Goal: Obtain resource: Download file/media

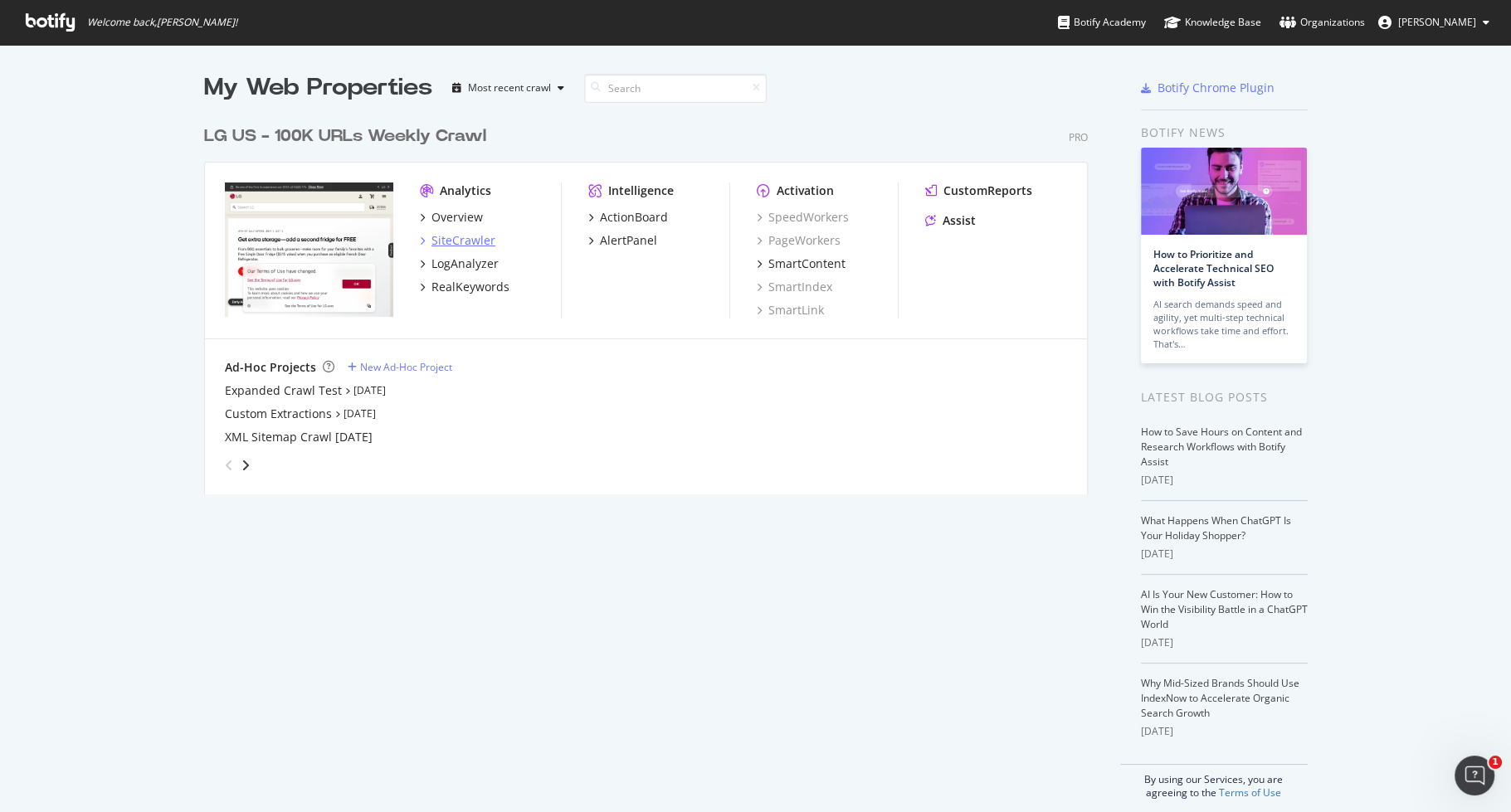
click at [459, 233] on div "SiteCrawler" at bounding box center [462, 240] width 64 height 17
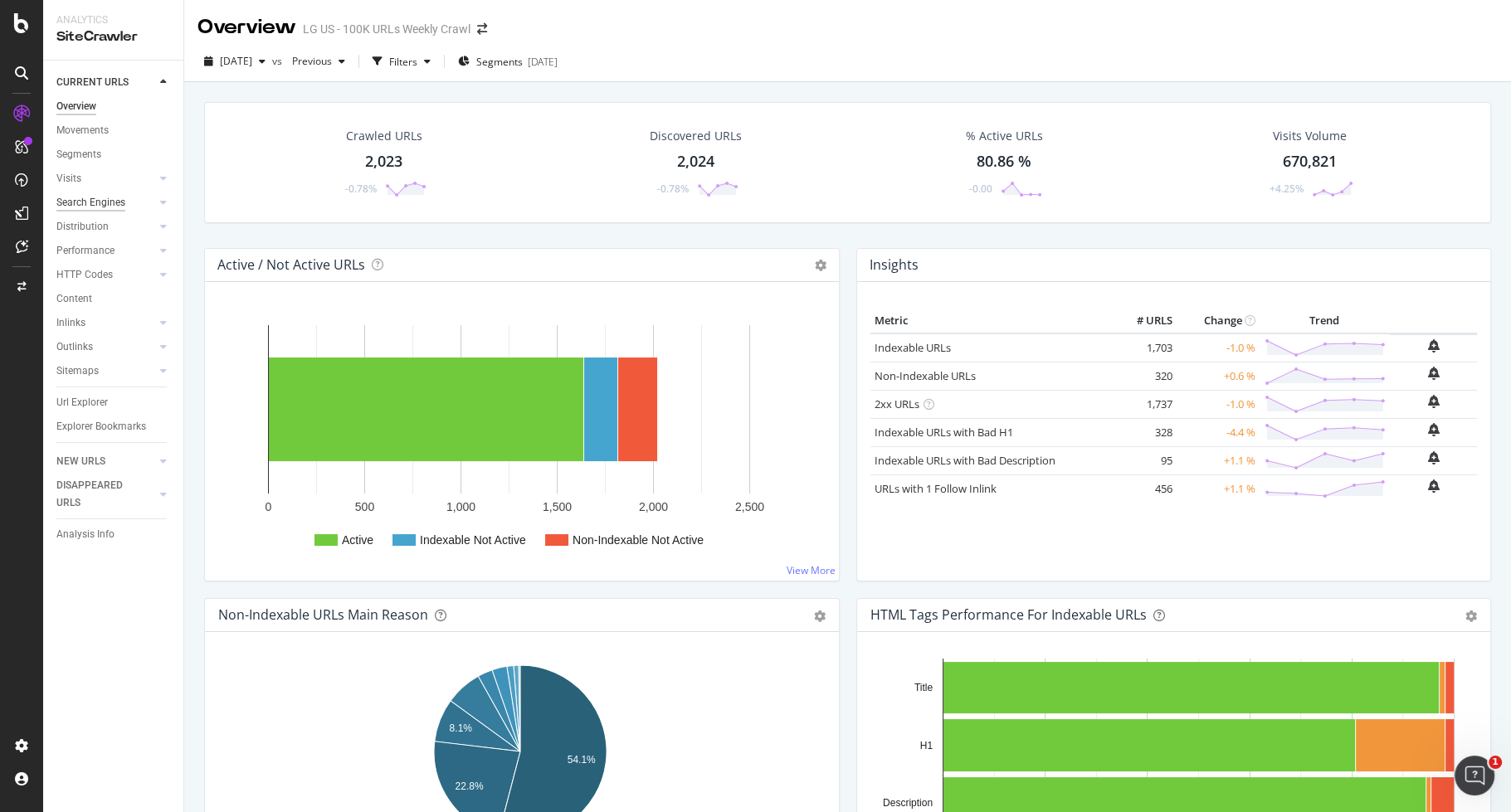
click at [119, 202] on div "Search Engines" at bounding box center [91, 202] width 69 height 18
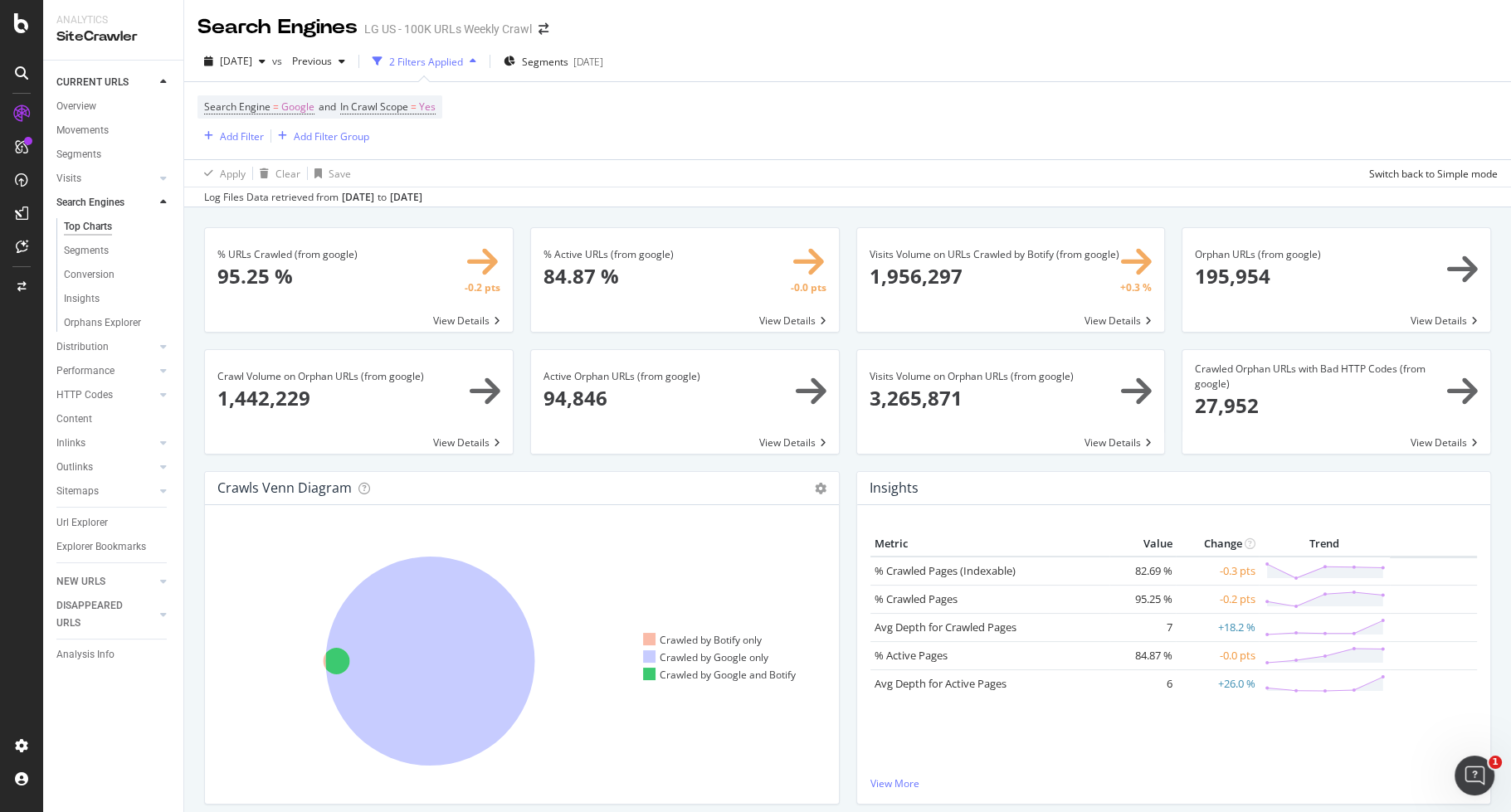
click at [326, 251] on span at bounding box center [358, 279] width 307 height 103
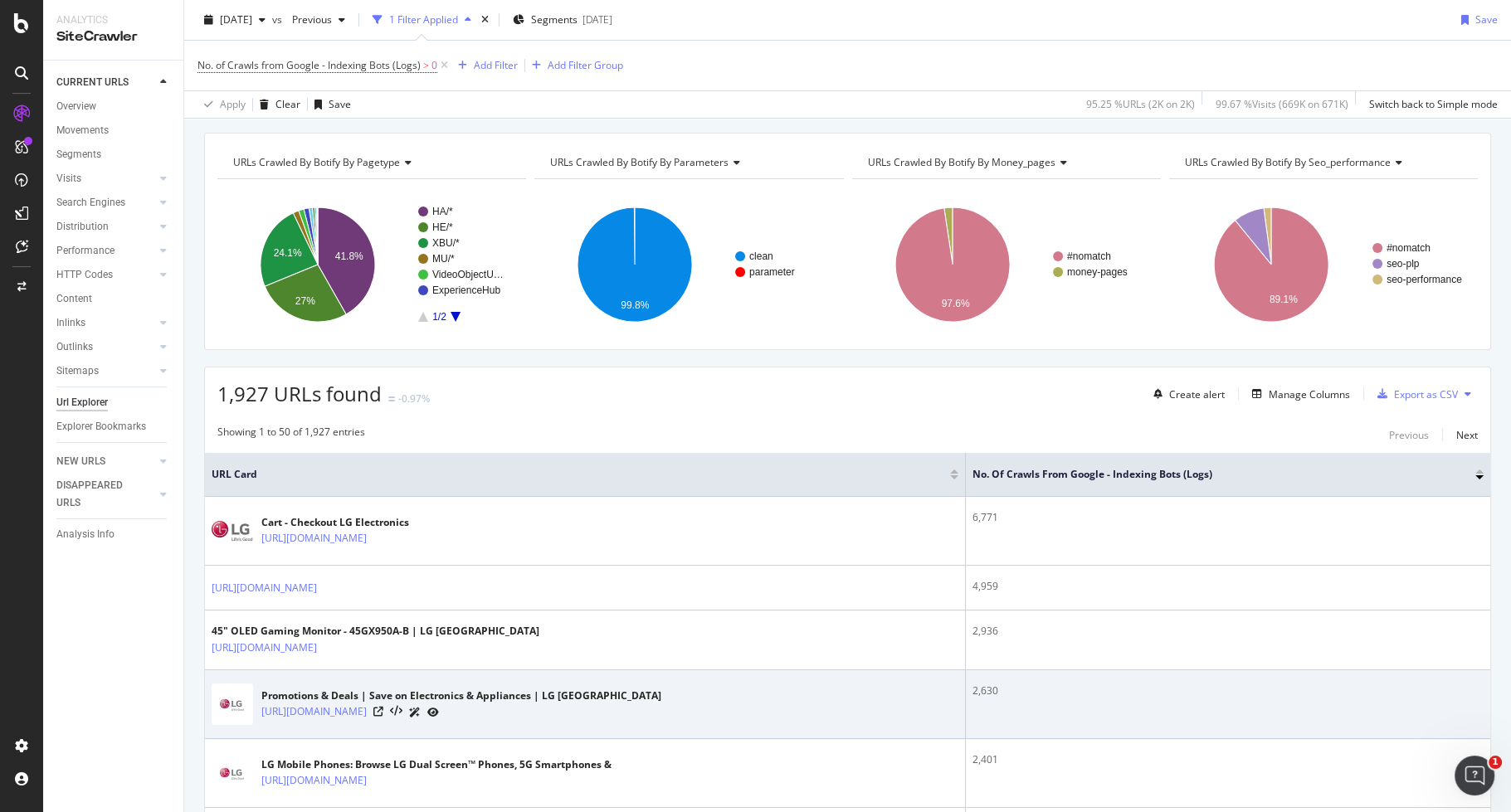
scroll to position [65, 0]
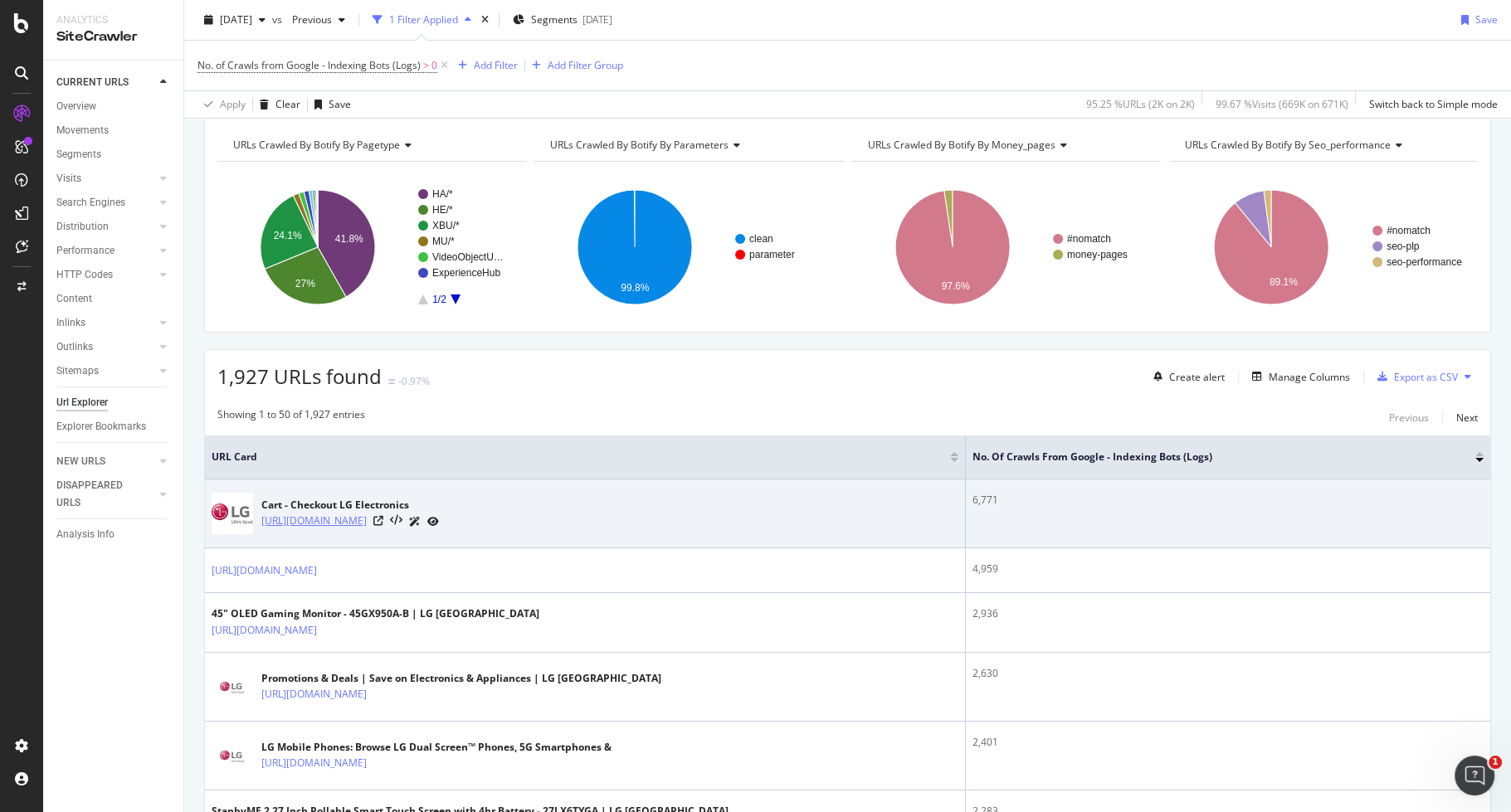
click at [337, 522] on link "[URL][DOMAIN_NAME]" at bounding box center [314, 521] width 105 height 17
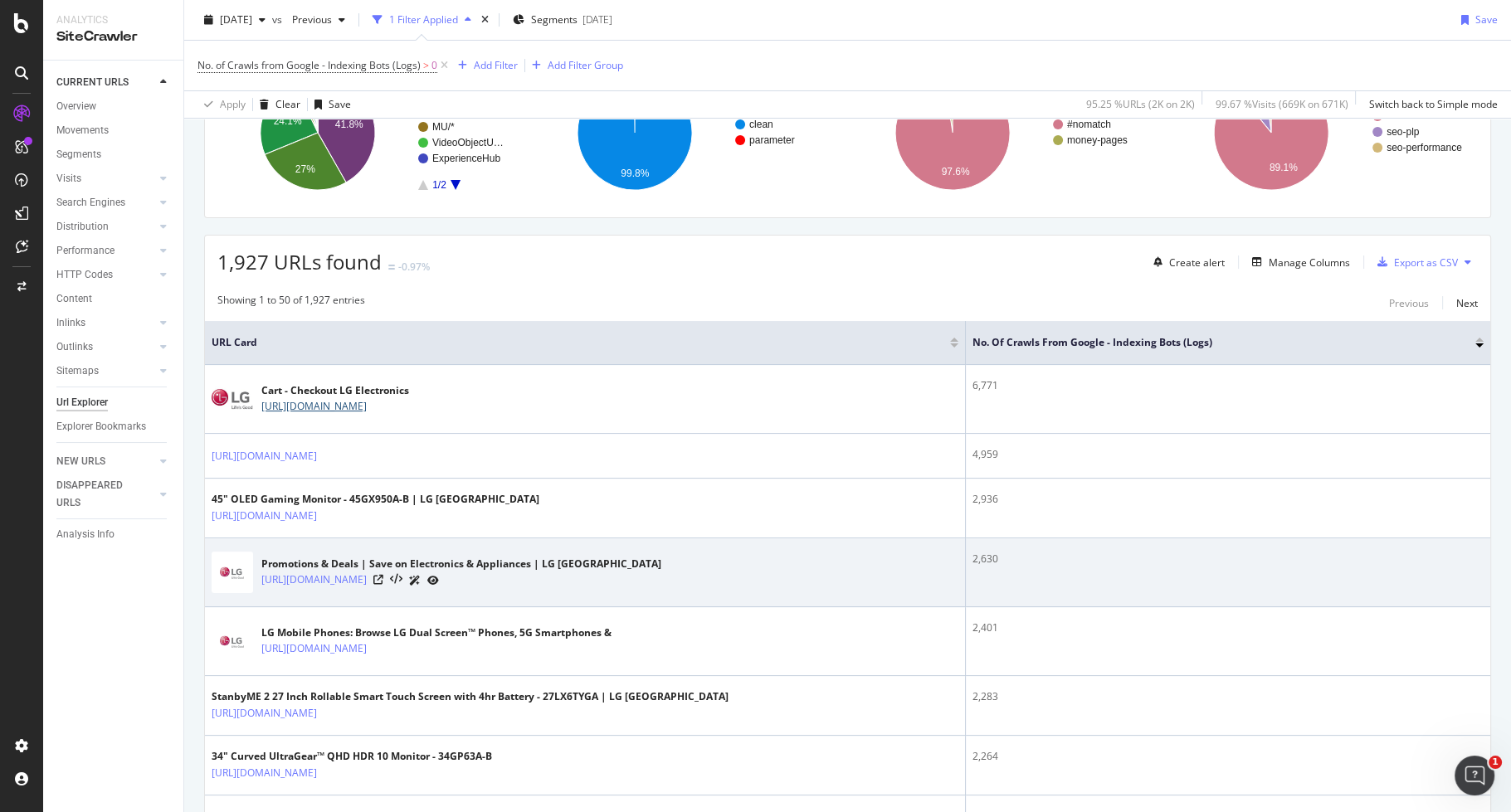
scroll to position [10, 0]
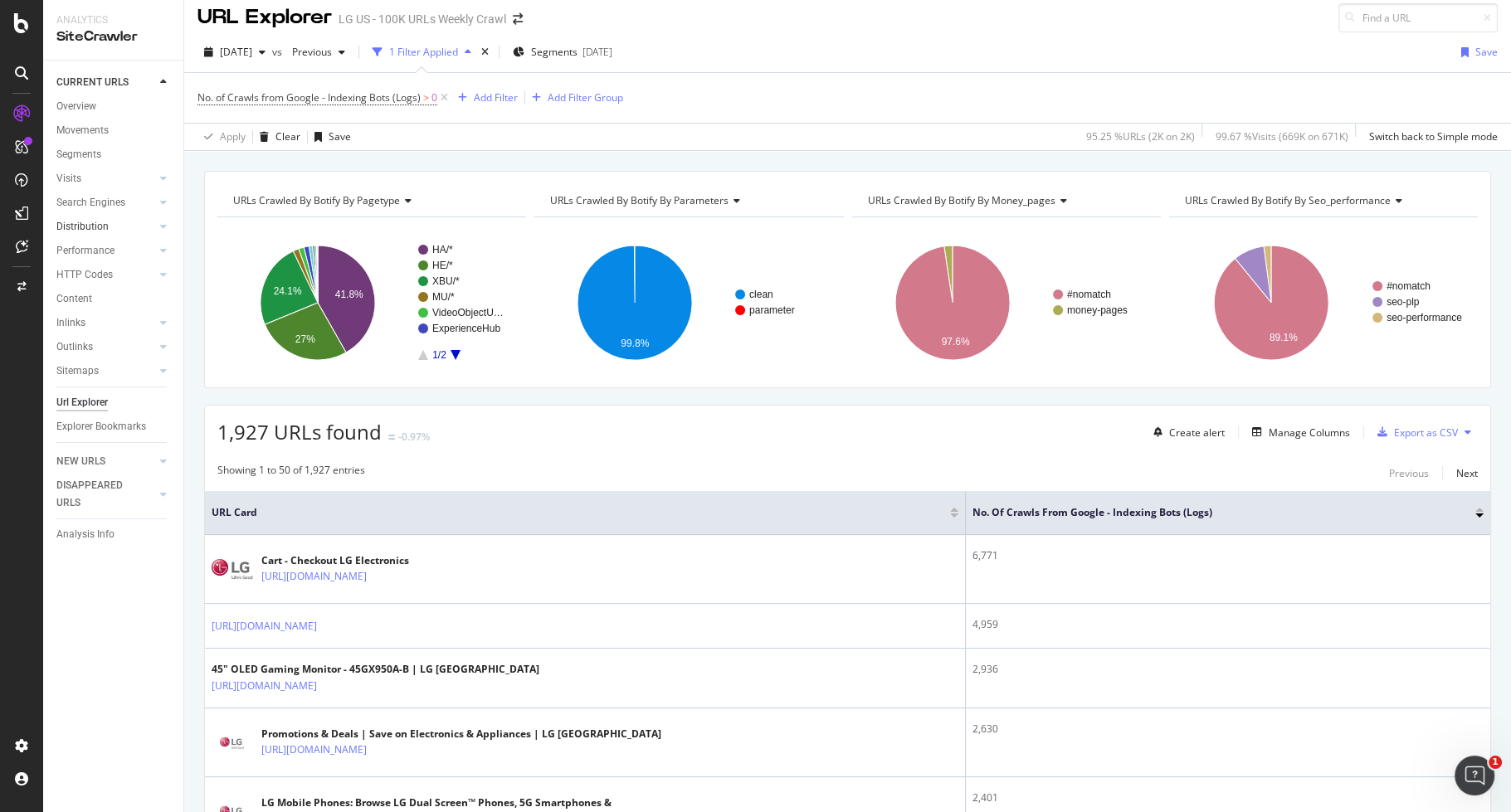
click at [113, 227] on link "Distribution" at bounding box center [106, 227] width 99 height 18
click at [164, 226] on icon at bounding box center [163, 227] width 7 height 10
click at [89, 253] on div "Top Charts" at bounding box center [88, 251] width 49 height 18
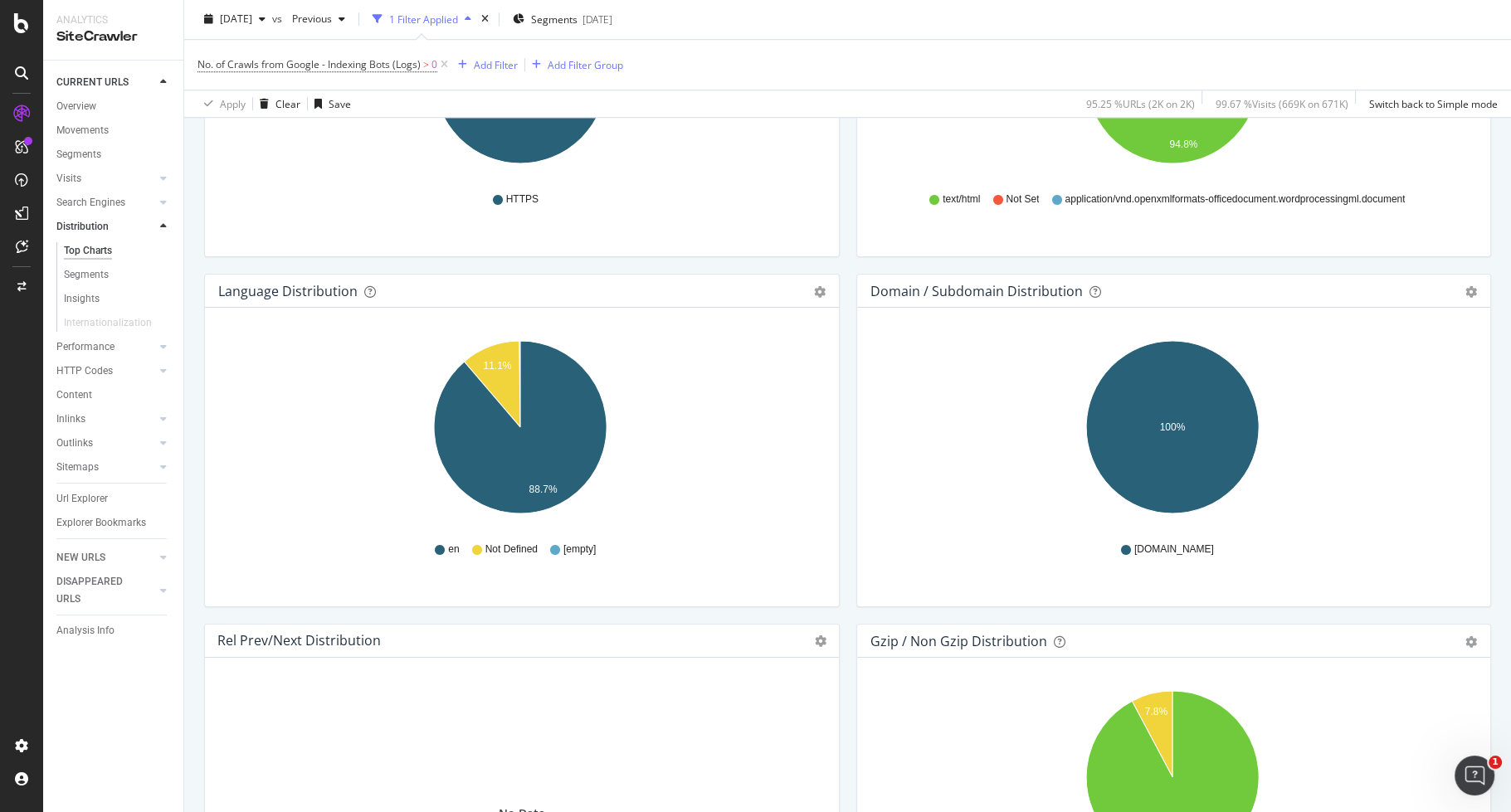
scroll to position [1921, 0]
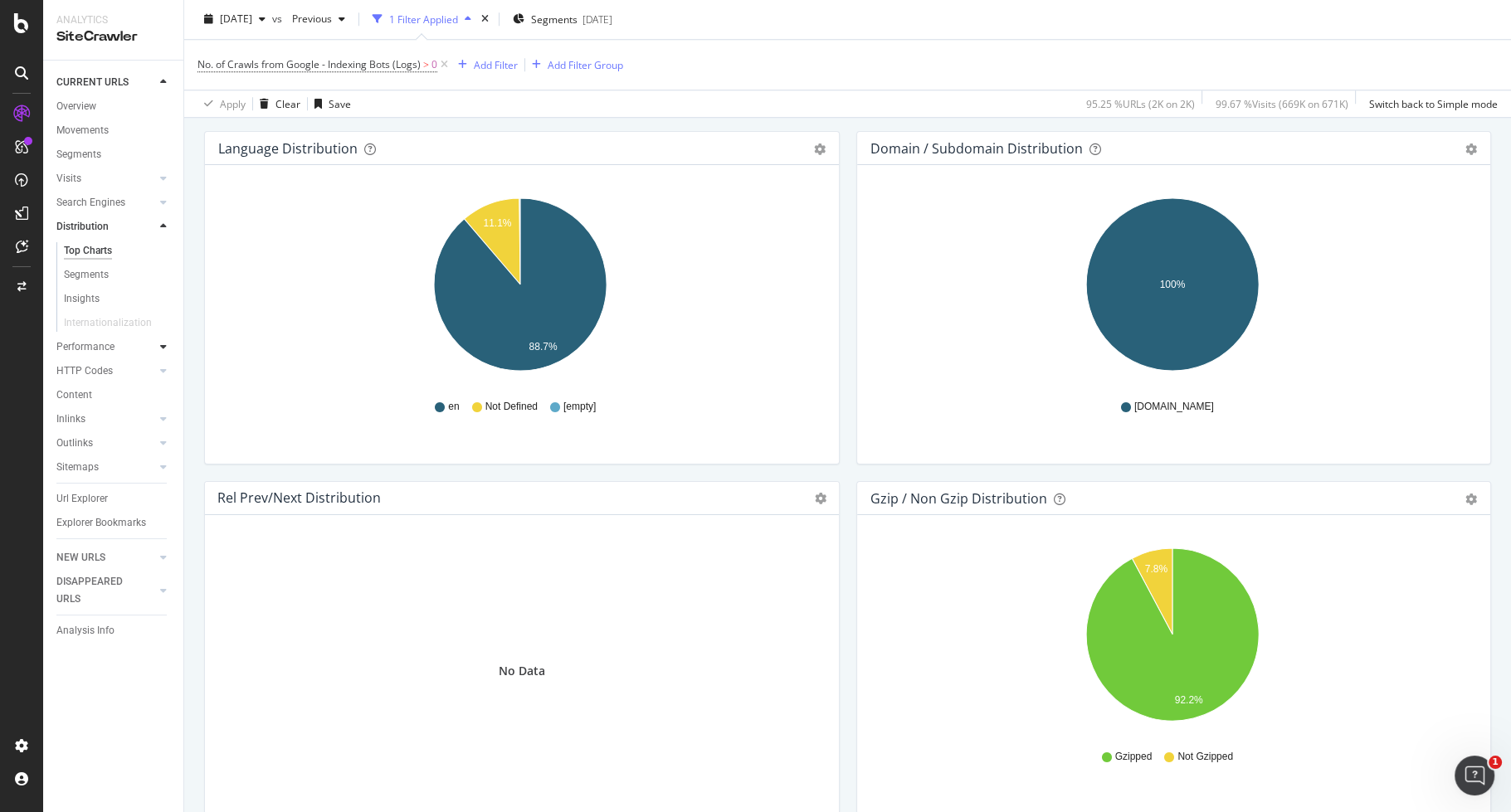
click at [160, 350] on icon at bounding box center [163, 347] width 7 height 10
click at [108, 268] on div "Top Charts" at bounding box center [88, 274] width 49 height 18
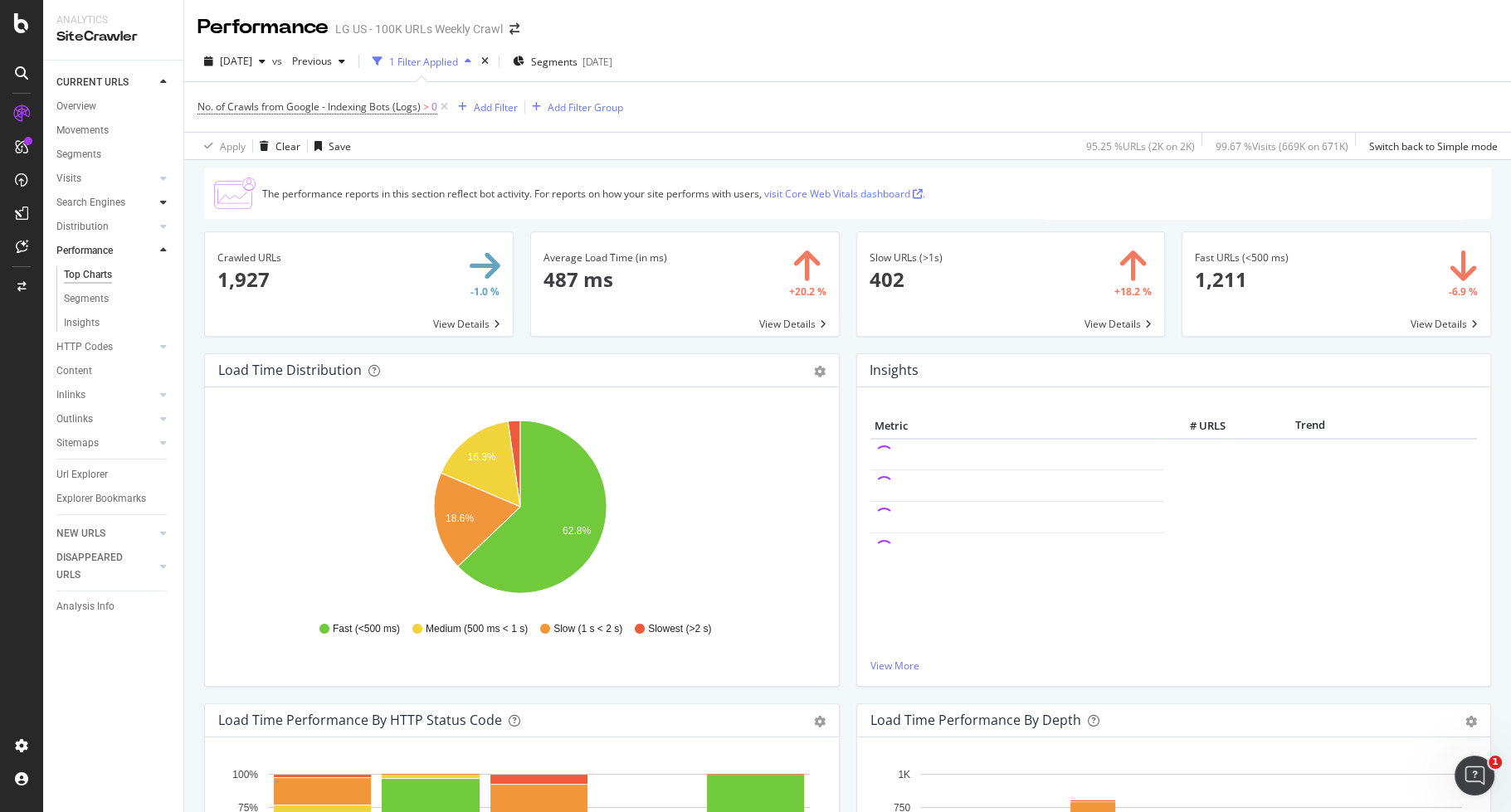
click at [161, 202] on icon at bounding box center [163, 202] width 7 height 10
click at [101, 225] on div "Top Charts" at bounding box center [88, 227] width 49 height 18
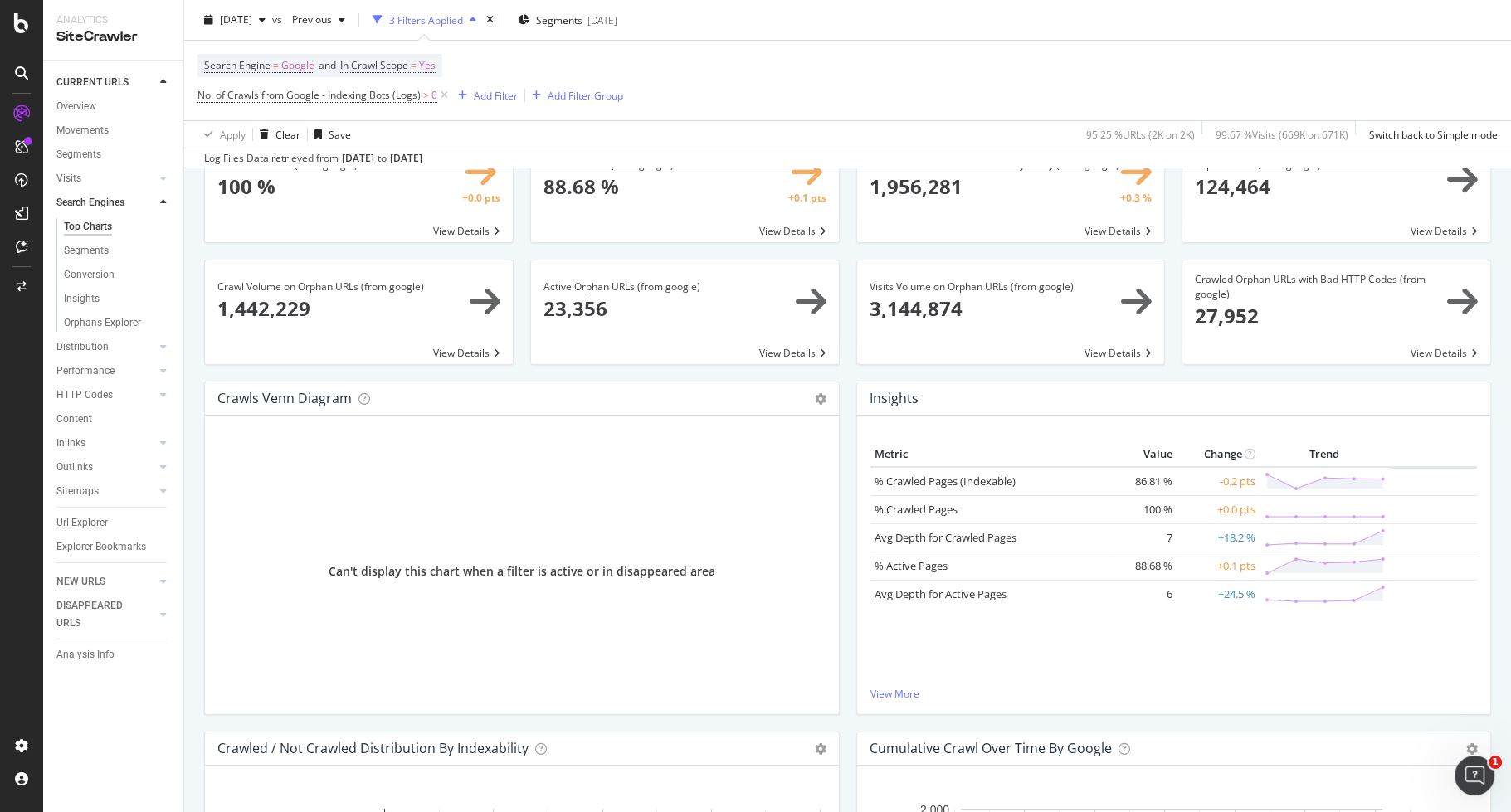
scroll to position [21, 0]
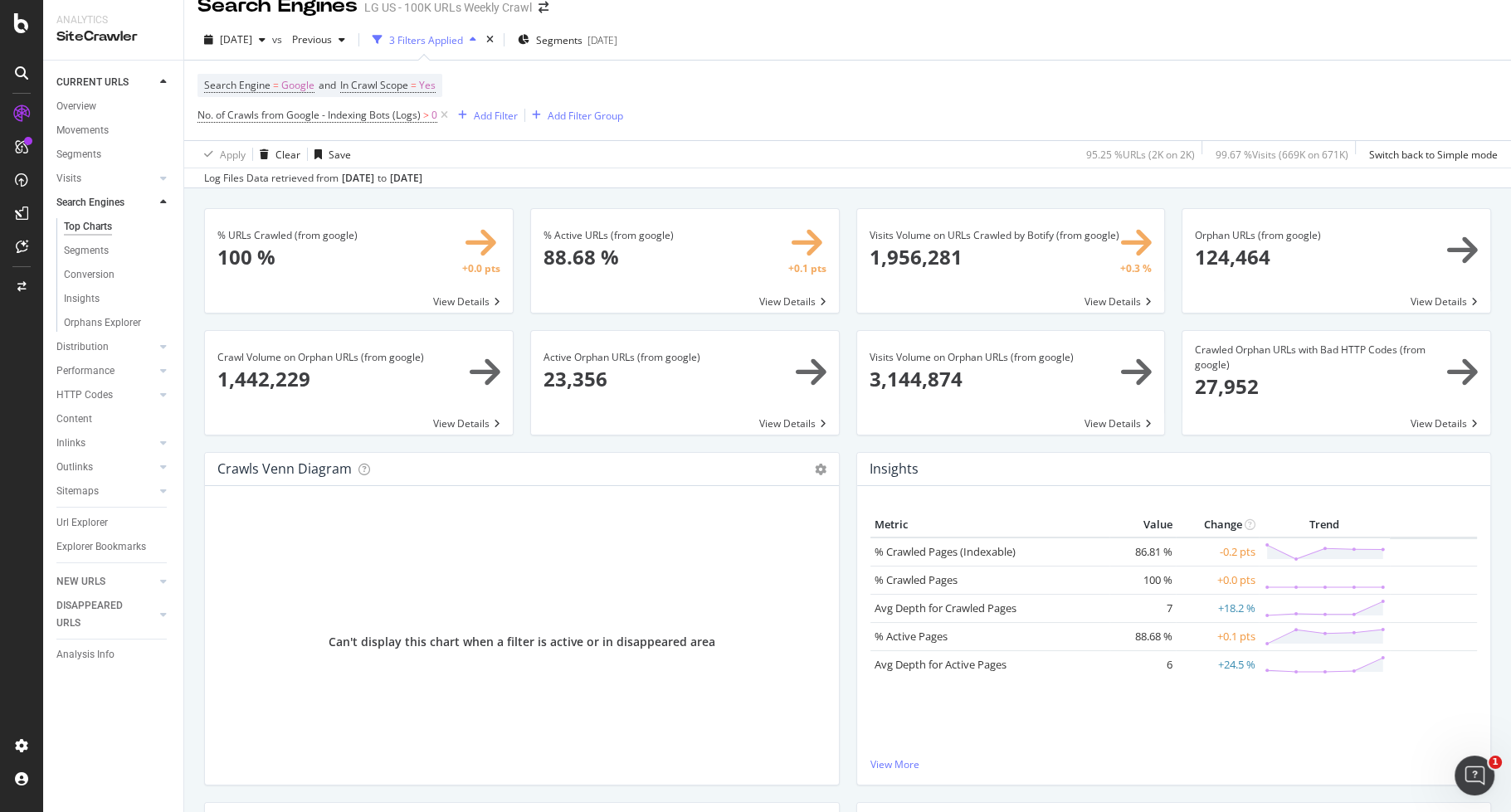
click at [474, 248] on span at bounding box center [358, 261] width 307 height 103
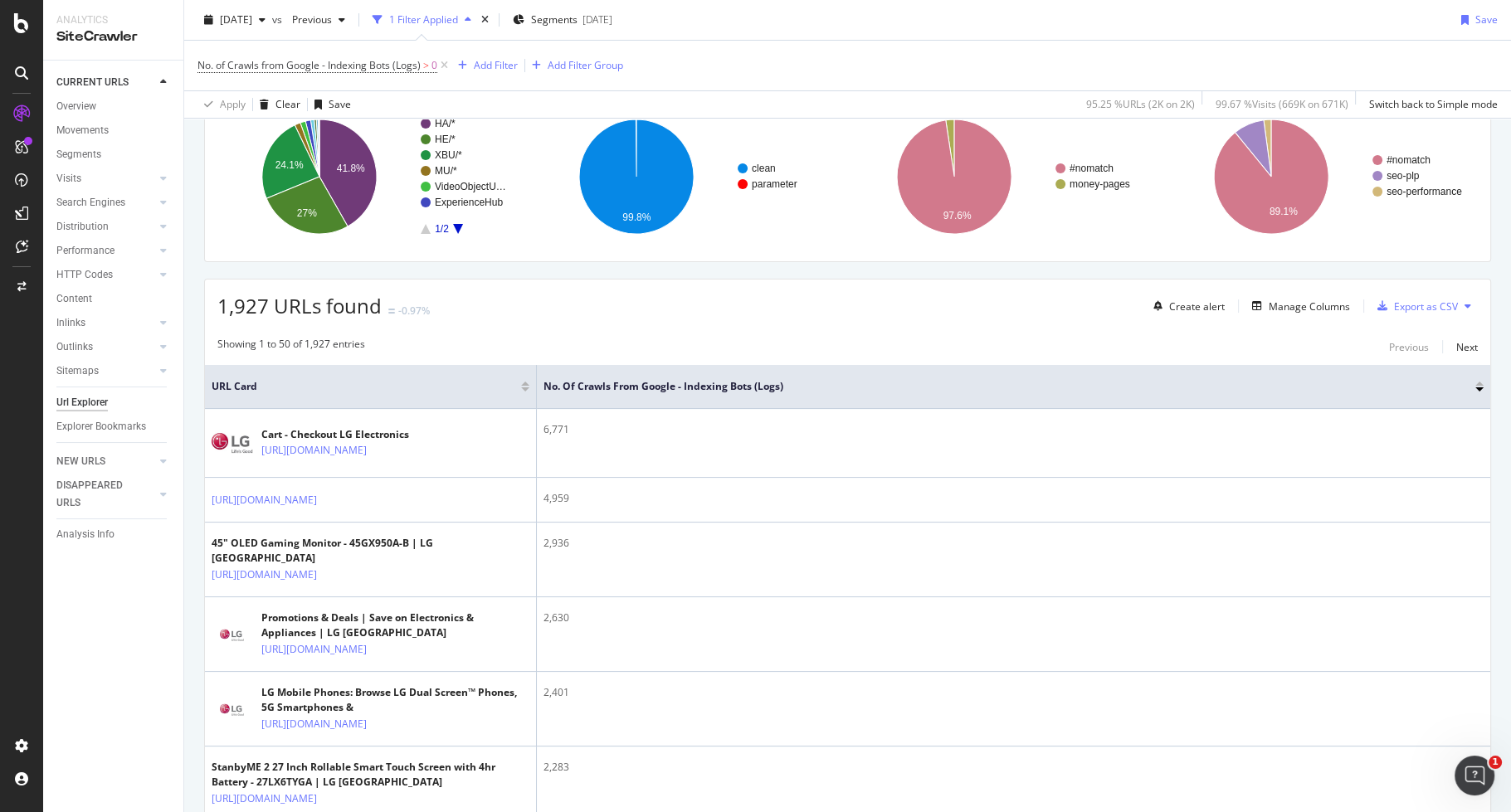
scroll to position [138, 0]
click at [1464, 304] on icon at bounding box center [1468, 305] width 7 height 10
click at [1398, 300] on div "Export as CSV" at bounding box center [1425, 305] width 64 height 14
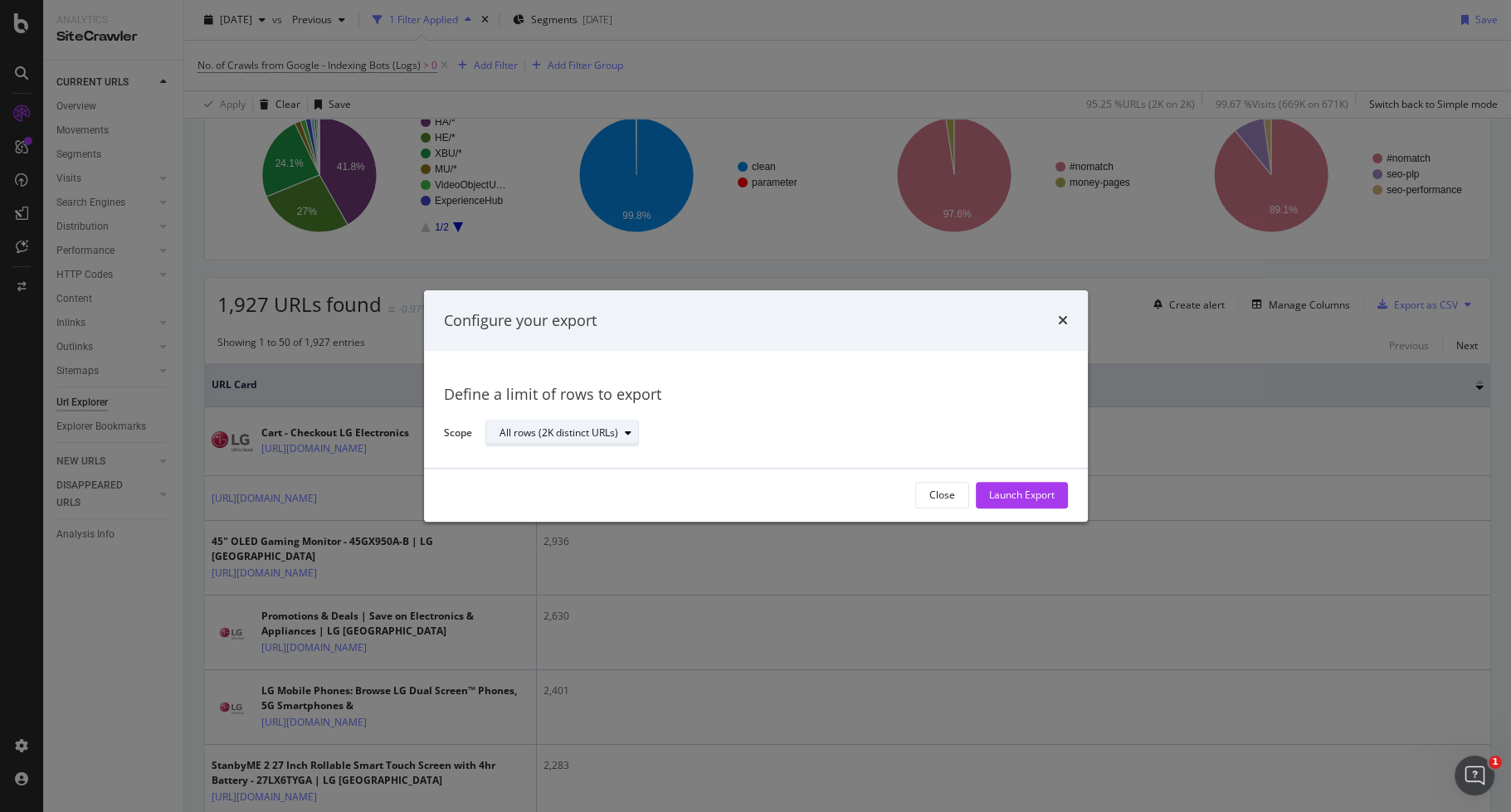
click at [629, 431] on icon "modal" at bounding box center [628, 434] width 7 height 10
click at [566, 487] on div "Define a limit" at bounding box center [537, 489] width 61 height 14
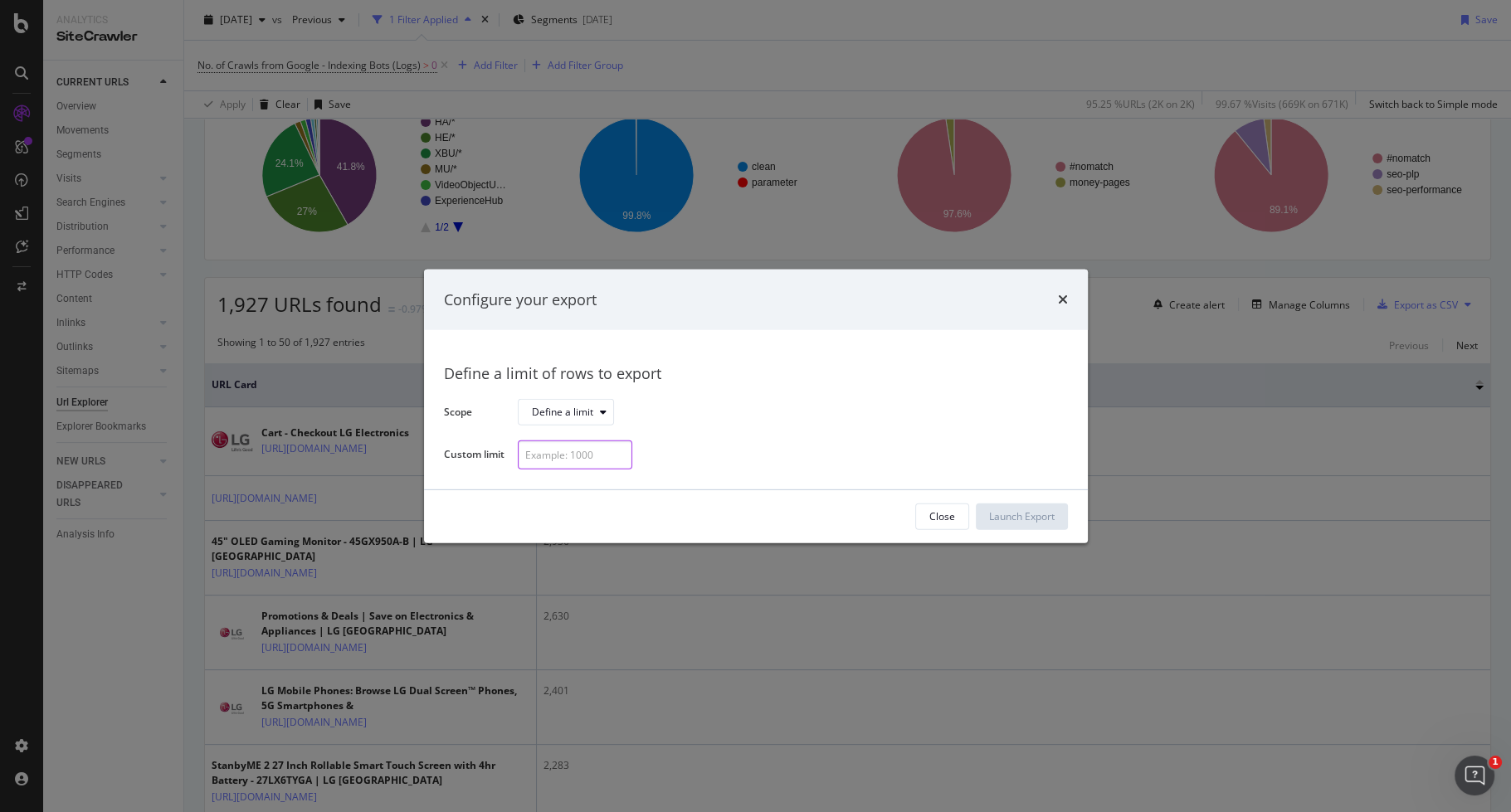
click at [571, 458] on input "modal" at bounding box center [574, 455] width 114 height 29
type input "200"
click at [1048, 521] on div "Launch Export" at bounding box center [1021, 516] width 65 height 14
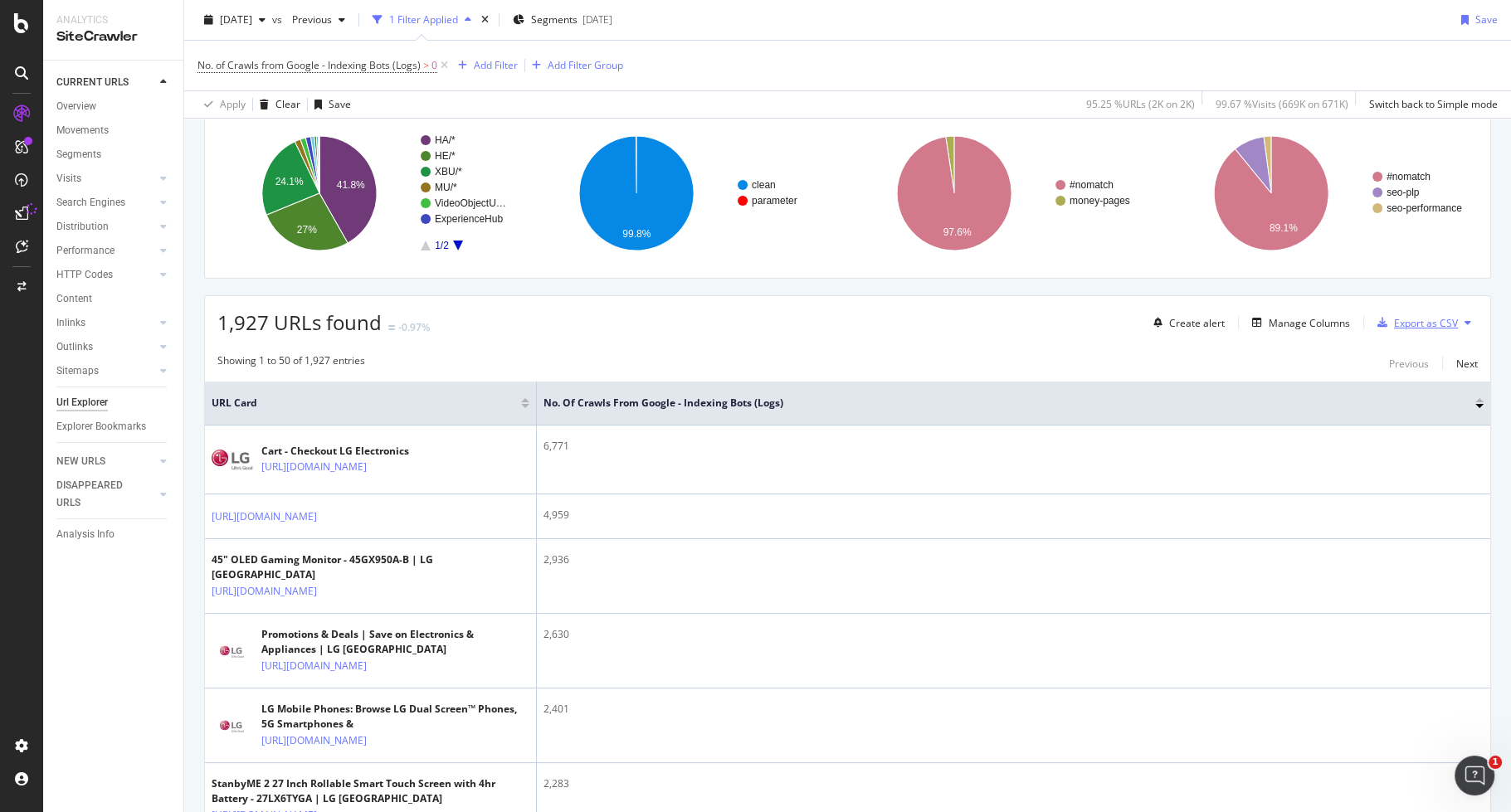
scroll to position [0, 0]
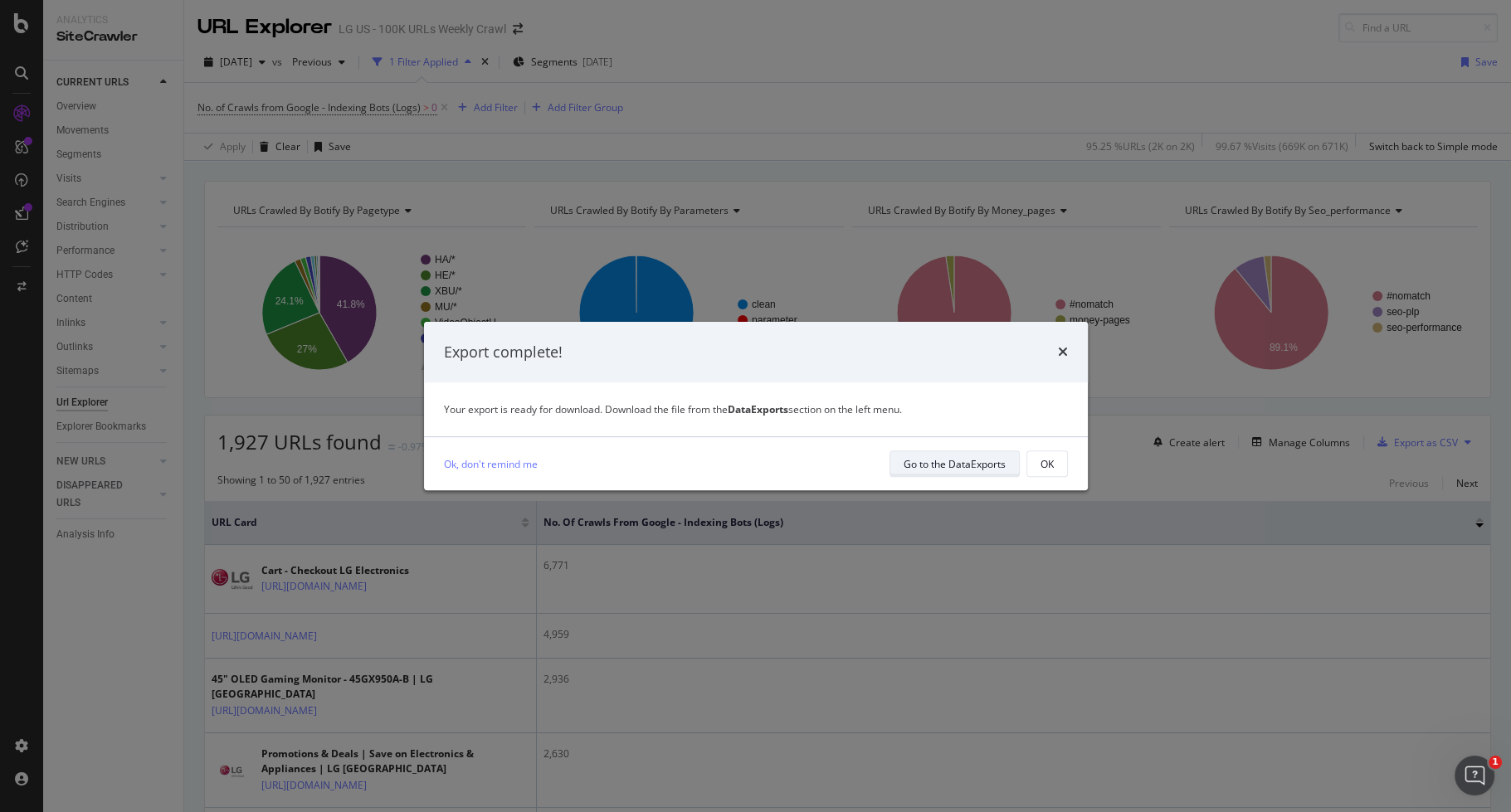
click at [921, 465] on div "Go to the DataExports" at bounding box center [955, 464] width 102 height 14
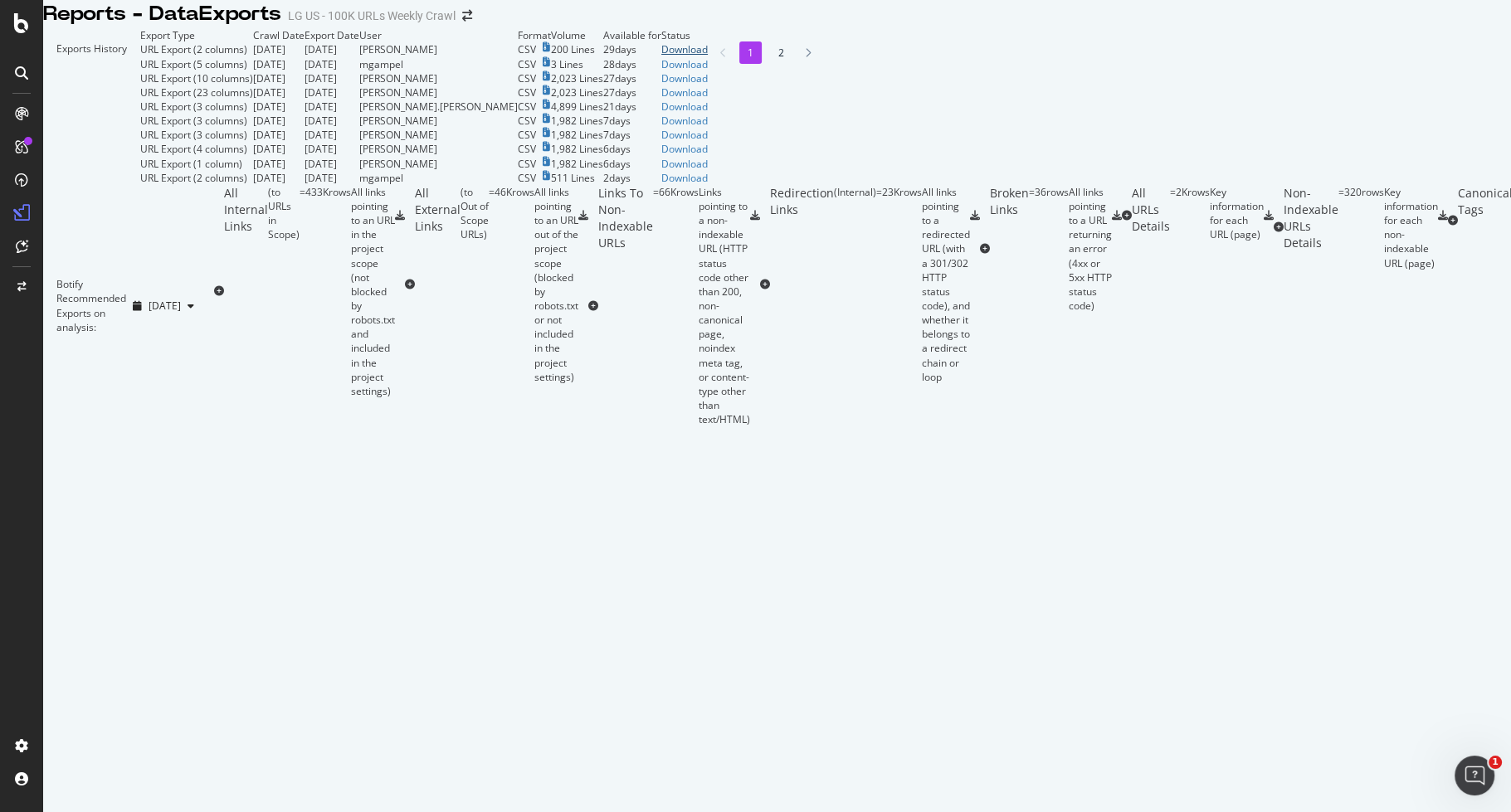
click at [708, 57] on div "Download" at bounding box center [684, 49] width 47 height 14
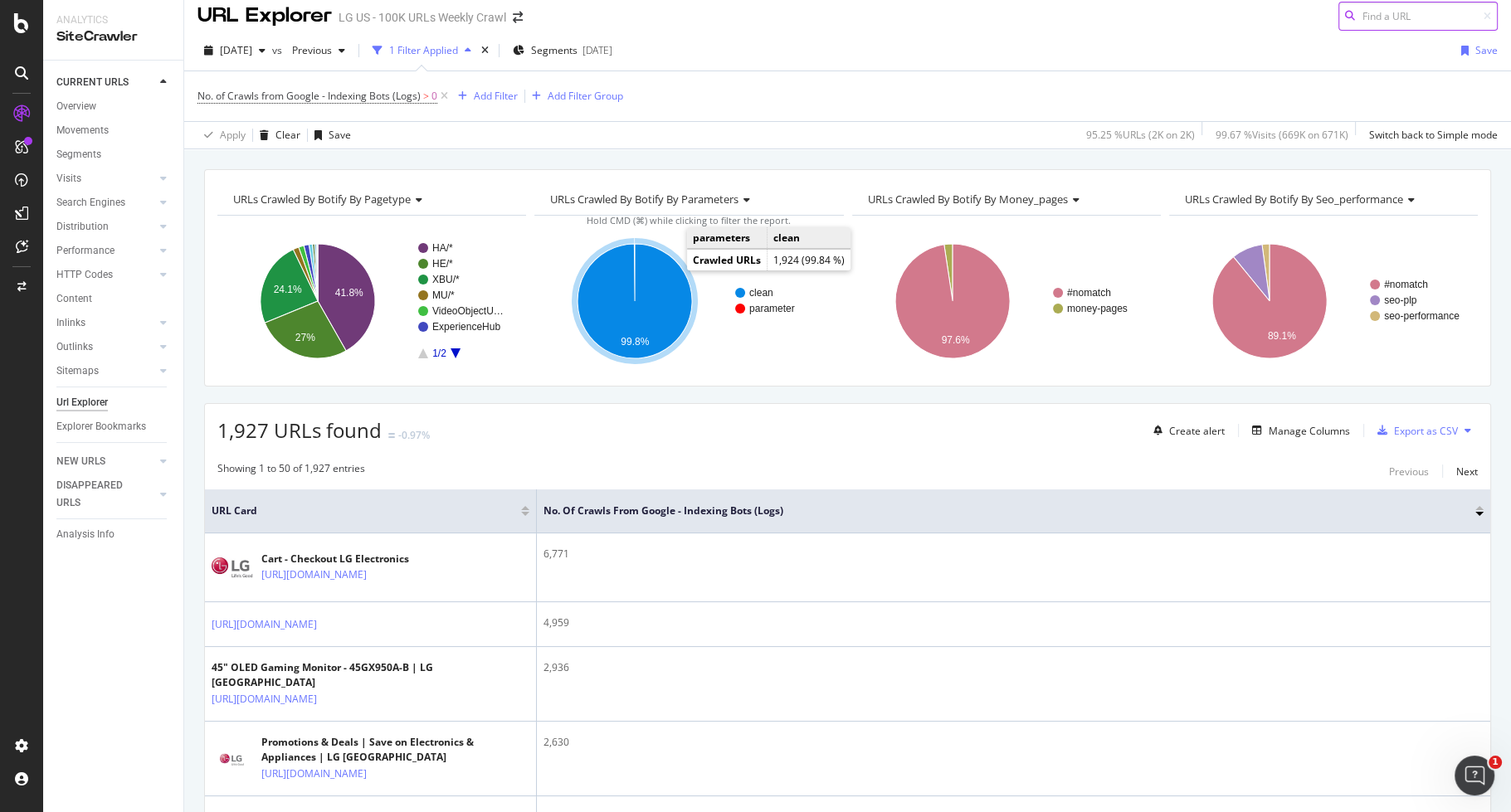
scroll to position [9, 0]
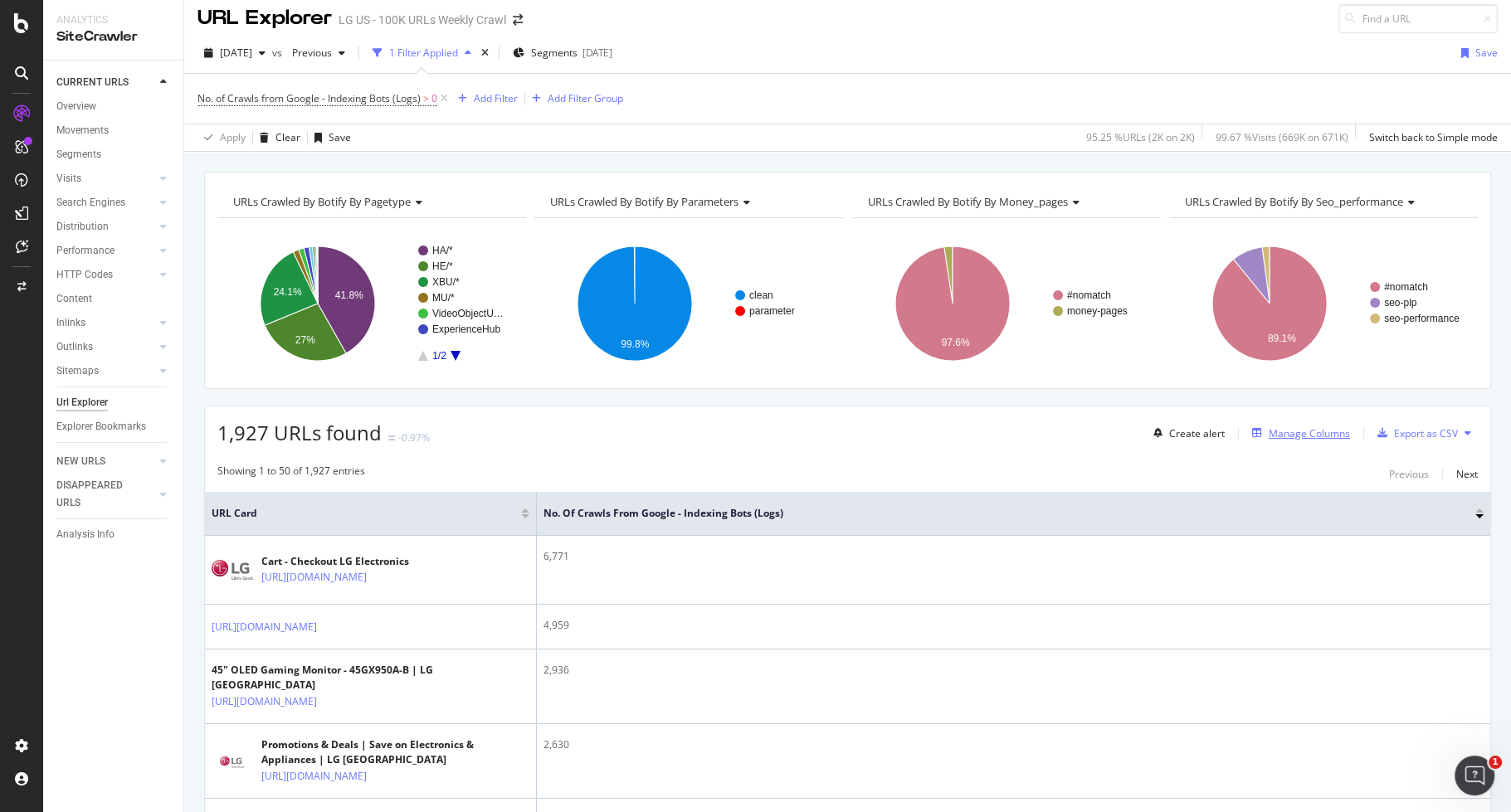
click at [1282, 429] on div "Manage Columns" at bounding box center [1309, 434] width 81 height 14
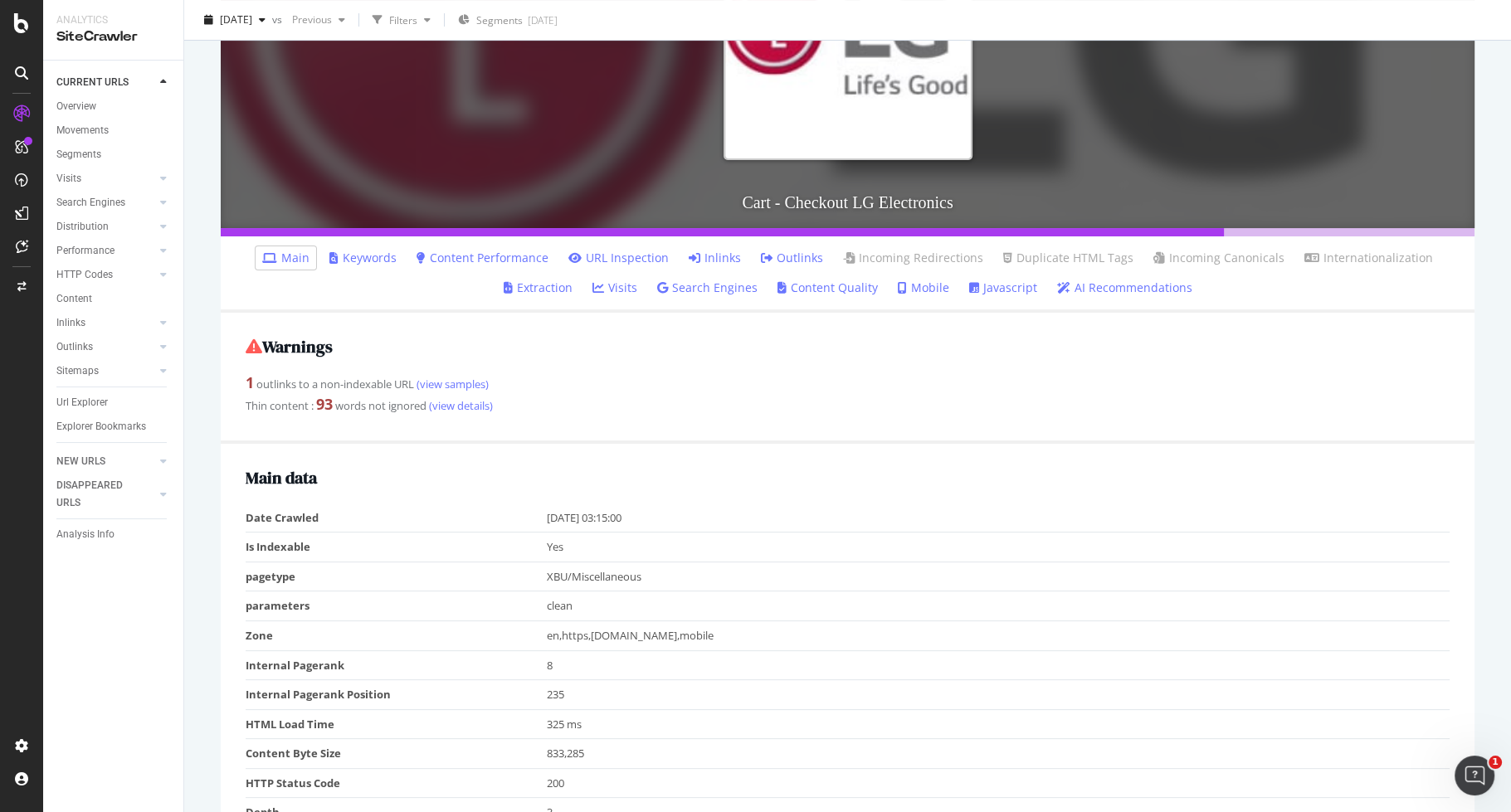
scroll to position [175, 0]
